Goal: Use online tool/utility: Utilize a website feature to perform a specific function

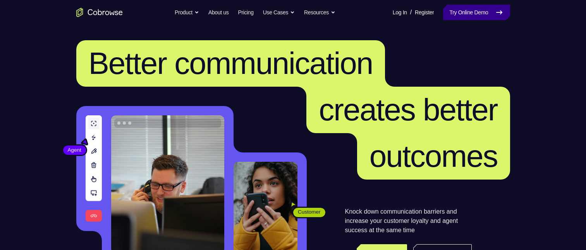
click at [452, 9] on link "Try Online Demo" at bounding box center [476, 12] width 67 height 15
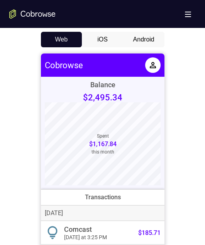
click at [150, 41] on button "Android" at bounding box center [143, 39] width 41 height 15
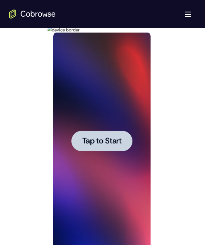
scroll to position [403, 0]
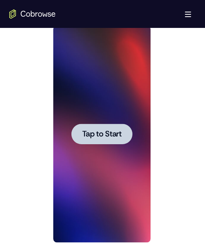
click at [116, 130] on span "Tap to Start" at bounding box center [101, 134] width 39 height 8
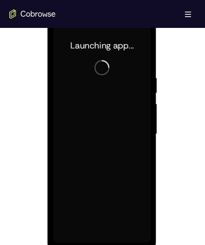
scroll to position [423, 0]
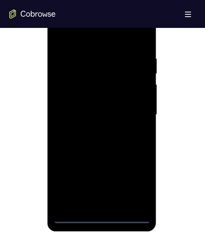
click at [102, 211] on div at bounding box center [102, 114] width 98 height 217
click at [104, 214] on div at bounding box center [102, 114] width 98 height 217
click at [104, 217] on div at bounding box center [102, 114] width 98 height 217
click at [134, 186] on div at bounding box center [102, 114] width 98 height 217
click at [74, 39] on div at bounding box center [102, 114] width 98 height 217
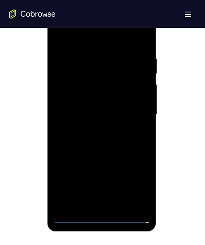
click at [133, 112] on div at bounding box center [102, 114] width 98 height 217
click at [92, 128] on div at bounding box center [102, 114] width 98 height 217
click at [92, 106] on div at bounding box center [102, 114] width 98 height 217
click at [84, 98] on div at bounding box center [102, 114] width 98 height 217
click at [140, 96] on div at bounding box center [102, 114] width 98 height 217
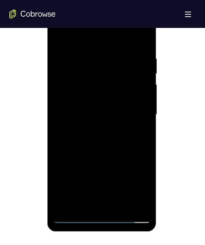
click at [140, 96] on div at bounding box center [102, 114] width 98 height 217
click at [131, 111] on div at bounding box center [102, 114] width 98 height 217
click at [123, 135] on div at bounding box center [102, 114] width 98 height 217
click at [119, 206] on div at bounding box center [102, 114] width 98 height 217
click at [116, 155] on div at bounding box center [102, 114] width 98 height 217
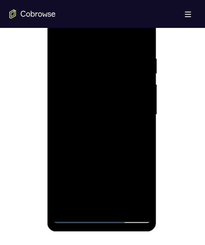
click at [103, 123] on div at bounding box center [102, 114] width 98 height 217
drag, startPoint x: 103, startPoint y: 115, endPoint x: 87, endPoint y: 175, distance: 61.9
click at [90, 177] on div at bounding box center [102, 114] width 98 height 217
drag, startPoint x: 116, startPoint y: 97, endPoint x: 109, endPoint y: 191, distance: 94.3
click at [109, 189] on div at bounding box center [102, 114] width 98 height 217
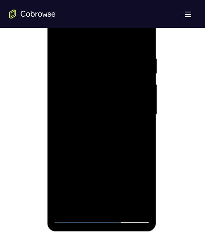
drag, startPoint x: 120, startPoint y: 110, endPoint x: 109, endPoint y: 181, distance: 72.1
click at [111, 184] on div at bounding box center [102, 114] width 98 height 217
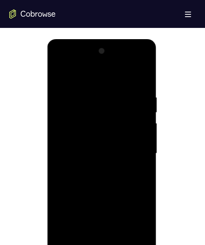
click at [90, 238] on div at bounding box center [102, 153] width 98 height 217
click at [137, 173] on div at bounding box center [102, 153] width 98 height 217
click at [139, 172] on div at bounding box center [102, 153] width 98 height 217
drag, startPoint x: 122, startPoint y: 126, endPoint x: 128, endPoint y: 99, distance: 27.4
click at [128, 99] on div at bounding box center [102, 153] width 98 height 217
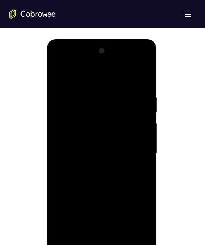
drag, startPoint x: 128, startPoint y: 99, endPoint x: 114, endPoint y: 175, distance: 77.6
click at [114, 175] on div at bounding box center [102, 153] width 98 height 217
drag, startPoint x: 120, startPoint y: 122, endPoint x: 104, endPoint y: 168, distance: 48.0
click at [105, 169] on div at bounding box center [102, 153] width 98 height 217
drag, startPoint x: 124, startPoint y: 110, endPoint x: 122, endPoint y: 166, distance: 55.8
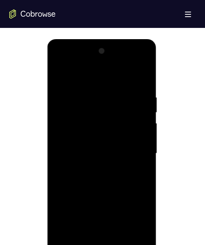
click at [122, 164] on div at bounding box center [102, 153] width 98 height 217
click at [102, 133] on div at bounding box center [102, 153] width 98 height 217
click at [60, 75] on div at bounding box center [102, 153] width 98 height 217
click at [118, 243] on div at bounding box center [102, 153] width 98 height 217
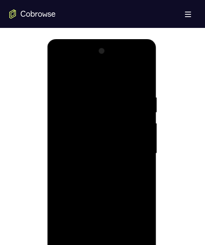
scroll to position [423, 0]
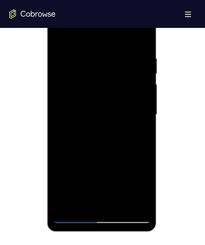
click at [60, 38] on div at bounding box center [102, 114] width 98 height 217
click at [110, 124] on div at bounding box center [102, 114] width 98 height 217
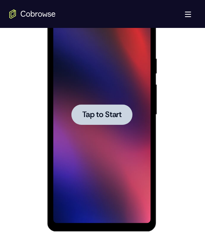
click at [108, 122] on div at bounding box center [102, 114] width 61 height 21
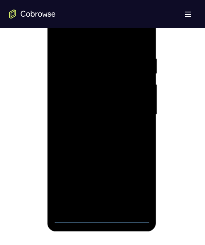
click at [101, 219] on div at bounding box center [102, 114] width 98 height 217
click at [134, 184] on div at bounding box center [102, 114] width 98 height 217
click at [70, 37] on div at bounding box center [102, 114] width 98 height 217
click at [132, 113] on div at bounding box center [102, 114] width 98 height 217
click at [95, 128] on div at bounding box center [102, 114] width 98 height 217
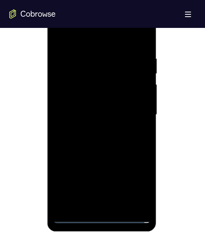
click at [101, 108] on div at bounding box center [102, 114] width 98 height 217
click at [139, 82] on div at bounding box center [102, 114] width 98 height 217
click at [103, 96] on div at bounding box center [102, 114] width 98 height 217
click at [85, 113] on div at bounding box center [102, 114] width 98 height 217
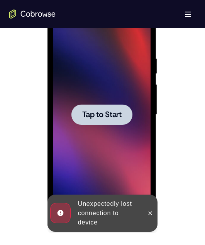
click at [110, 115] on span "Tap to Start" at bounding box center [101, 115] width 39 height 8
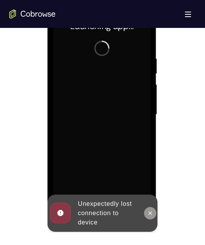
click at [149, 211] on icon at bounding box center [150, 212] width 3 height 3
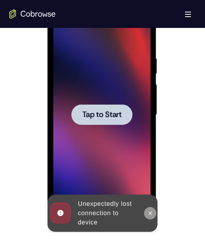
click at [152, 211] on icon at bounding box center [150, 213] width 6 height 6
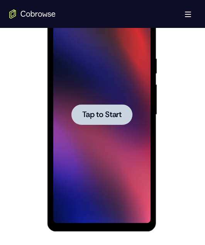
click at [94, 117] on span "Tap to Start" at bounding box center [101, 115] width 39 height 8
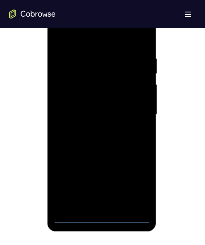
click at [99, 219] on div at bounding box center [102, 114] width 98 height 217
click at [139, 183] on div at bounding box center [102, 114] width 98 height 217
click at [84, 36] on div at bounding box center [102, 114] width 98 height 217
click at [137, 116] on div at bounding box center [102, 114] width 98 height 217
click at [92, 206] on div at bounding box center [102, 114] width 98 height 217
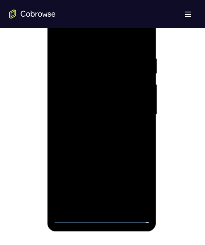
click at [89, 108] on div at bounding box center [102, 114] width 98 height 217
click at [86, 94] on div at bounding box center [102, 114] width 98 height 217
click at [74, 113] on div at bounding box center [102, 114] width 98 height 217
click at [117, 148] on div at bounding box center [102, 114] width 98 height 217
click at [119, 204] on div at bounding box center [102, 114] width 98 height 217
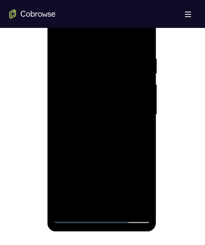
click at [116, 154] on div at bounding box center [102, 114] width 98 height 217
drag, startPoint x: 249, startPoint y: 84, endPoint x: 140, endPoint y: 47, distance: 114.8
click at [158, 39] on html "Online web based iOS Simulators and Android Emulators. Run iPhone, iPad, Mobile…" at bounding box center [103, 116] width 110 height 232
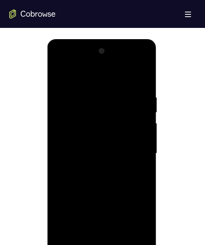
click at [62, 73] on div at bounding box center [102, 153] width 98 height 217
click at [145, 75] on div at bounding box center [102, 153] width 98 height 217
click at [77, 91] on div at bounding box center [102, 153] width 98 height 217
click at [113, 86] on div at bounding box center [102, 153] width 98 height 217
click at [62, 74] on div at bounding box center [102, 153] width 98 height 217
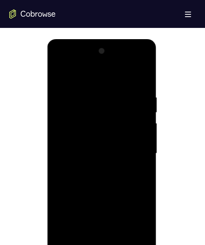
click at [60, 77] on div at bounding box center [102, 153] width 98 height 217
click at [89, 100] on div at bounding box center [102, 153] width 98 height 217
click at [143, 163] on div at bounding box center [102, 153] width 98 height 217
click at [139, 190] on div at bounding box center [102, 153] width 98 height 217
click at [135, 188] on div at bounding box center [102, 153] width 98 height 217
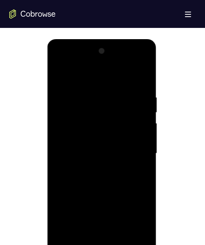
click at [135, 188] on div at bounding box center [102, 153] width 98 height 217
click at [139, 170] on div at bounding box center [102, 153] width 98 height 217
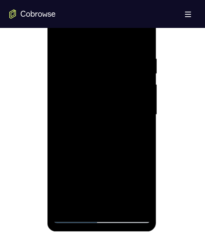
click at [141, 41] on div at bounding box center [102, 114] width 98 height 217
click at [122, 205] on div at bounding box center [102, 114] width 98 height 217
click at [62, 36] on div at bounding box center [102, 114] width 98 height 217
click at [138, 203] on div at bounding box center [102, 114] width 98 height 217
click at [83, 205] on div at bounding box center [102, 114] width 98 height 217
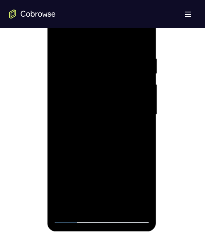
click at [58, 202] on div at bounding box center [102, 114] width 98 height 217
click at [66, 206] on div at bounding box center [102, 114] width 98 height 217
drag, startPoint x: 120, startPoint y: 131, endPoint x: 110, endPoint y: 53, distance: 78.4
click at [114, 26] on div at bounding box center [102, 114] width 98 height 217
drag, startPoint x: 107, startPoint y: 125, endPoint x: 112, endPoint y: 37, distance: 88.8
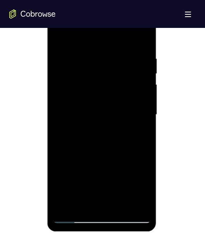
click at [112, 37] on div at bounding box center [102, 114] width 98 height 217
drag, startPoint x: 116, startPoint y: 108, endPoint x: 89, endPoint y: 29, distance: 82.5
click at [92, 21] on div at bounding box center [102, 114] width 98 height 217
drag, startPoint x: 111, startPoint y: 107, endPoint x: 116, endPoint y: 68, distance: 39.4
click at [116, 68] on div at bounding box center [102, 114] width 98 height 217
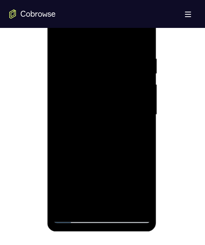
click at [146, 120] on div at bounding box center [102, 114] width 98 height 217
click at [146, 119] on div at bounding box center [102, 114] width 98 height 217
drag, startPoint x: 115, startPoint y: 113, endPoint x: 82, endPoint y: 45, distance: 75.3
click at [83, 45] on div at bounding box center [102, 114] width 98 height 217
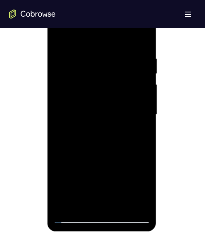
drag, startPoint x: 98, startPoint y: 184, endPoint x: 72, endPoint y: 78, distance: 109.1
click at [79, 71] on div at bounding box center [102, 114] width 98 height 217
drag, startPoint x: 106, startPoint y: 152, endPoint x: 109, endPoint y: 66, distance: 85.6
click at [109, 66] on div at bounding box center [102, 114] width 98 height 217
click at [144, 94] on div at bounding box center [102, 114] width 98 height 217
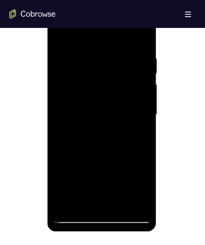
click at [144, 94] on div at bounding box center [102, 114] width 98 height 217
click at [145, 93] on div at bounding box center [102, 114] width 98 height 217
click at [144, 94] on div at bounding box center [102, 114] width 98 height 217
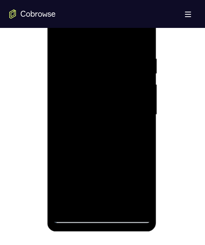
click at [144, 94] on div at bounding box center [102, 114] width 98 height 217
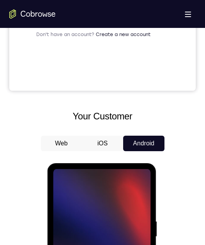
scroll to position [271, 0]
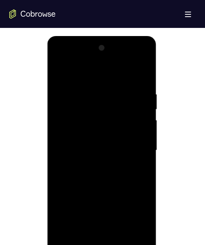
scroll to position [426, 0]
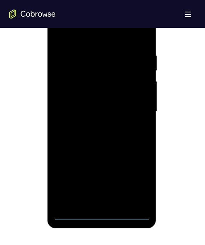
click at [104, 216] on div at bounding box center [102, 111] width 98 height 217
click at [136, 180] on div at bounding box center [102, 111] width 98 height 217
click at [99, 36] on div at bounding box center [102, 111] width 98 height 217
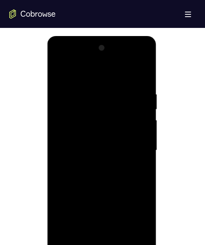
click at [134, 149] on div at bounding box center [102, 150] width 98 height 217
click at [95, 164] on div at bounding box center [102, 150] width 98 height 217
click at [96, 142] on div at bounding box center [102, 150] width 98 height 217
click at [86, 138] on div at bounding box center [102, 150] width 98 height 217
click at [86, 148] on div at bounding box center [102, 150] width 98 height 217
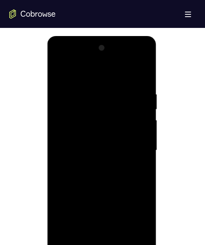
click at [82, 240] on div at bounding box center [102, 150] width 98 height 217
click at [98, 172] on div at bounding box center [102, 150] width 98 height 217
drag, startPoint x: 75, startPoint y: 72, endPoint x: 152, endPoint y: 89, distance: 78.5
click at [158, 87] on html "Online web based iOS Simulators and Android Emulators. Run iPhone, iPad, Mobile…" at bounding box center [103, 152] width 110 height 232
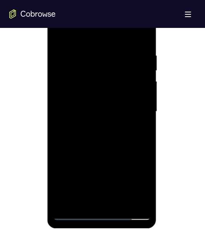
click at [119, 32] on div at bounding box center [102, 111] width 98 height 217
click at [95, 50] on div at bounding box center [102, 111] width 98 height 217
click at [59, 34] on div at bounding box center [102, 111] width 98 height 217
click at [88, 45] on div at bounding box center [102, 111] width 98 height 217
click at [59, 31] on div at bounding box center [102, 111] width 98 height 217
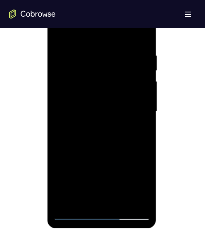
click at [106, 71] on div at bounding box center [102, 111] width 98 height 217
click at [66, 59] on div at bounding box center [102, 111] width 98 height 217
click at [145, 124] on div at bounding box center [102, 111] width 98 height 217
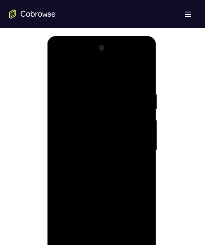
click at [136, 157] on div at bounding box center [102, 150] width 98 height 217
click at [138, 155] on div at bounding box center [102, 150] width 98 height 217
click at [135, 155] on div at bounding box center [102, 150] width 98 height 217
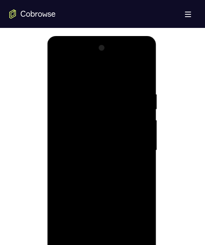
click at [135, 155] on div at bounding box center [102, 150] width 98 height 217
drag, startPoint x: 109, startPoint y: 157, endPoint x: 118, endPoint y: 184, distance: 28.4
click at [115, 164] on div at bounding box center [102, 150] width 98 height 217
click at [70, 91] on div at bounding box center [102, 150] width 98 height 217
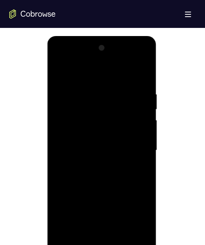
click at [132, 139] on div at bounding box center [102, 150] width 98 height 217
click at [133, 139] on div at bounding box center [102, 150] width 98 height 217
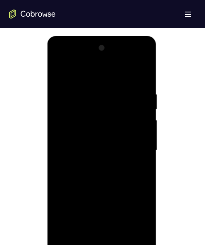
click at [133, 139] on div at bounding box center [102, 150] width 98 height 217
click at [134, 139] on div at bounding box center [102, 150] width 98 height 217
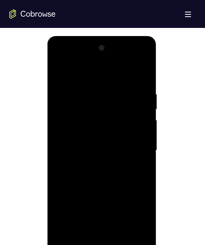
click at [134, 139] on div at bounding box center [102, 150] width 98 height 217
click at [140, 147] on div at bounding box center [102, 150] width 98 height 217
click at [141, 147] on div at bounding box center [102, 150] width 98 height 217
click at [126, 149] on div at bounding box center [102, 150] width 98 height 217
click at [141, 75] on div at bounding box center [102, 150] width 98 height 217
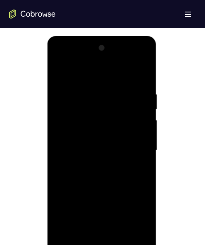
drag, startPoint x: 63, startPoint y: 71, endPoint x: 65, endPoint y: 75, distance: 4.4
click at [64, 74] on div at bounding box center [102, 150] width 98 height 217
click at [61, 70] on div at bounding box center [102, 150] width 98 height 217
click at [81, 142] on div at bounding box center [102, 150] width 98 height 217
click at [62, 69] on div at bounding box center [102, 150] width 98 height 217
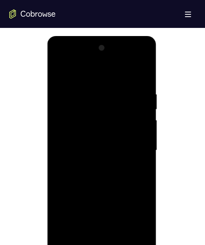
click at [126, 89] on div at bounding box center [102, 150] width 98 height 217
click at [102, 89] on div at bounding box center [102, 150] width 98 height 217
click at [101, 113] on div at bounding box center [102, 150] width 98 height 217
click at [105, 144] on div at bounding box center [102, 150] width 98 height 217
click at [105, 141] on div at bounding box center [102, 150] width 98 height 217
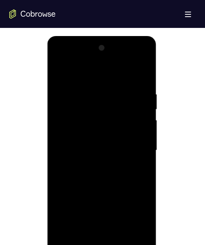
click at [75, 244] on div at bounding box center [102, 150] width 98 height 217
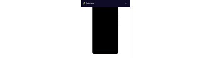
scroll to position [0, 0]
